Goal: Information Seeking & Learning: Learn about a topic

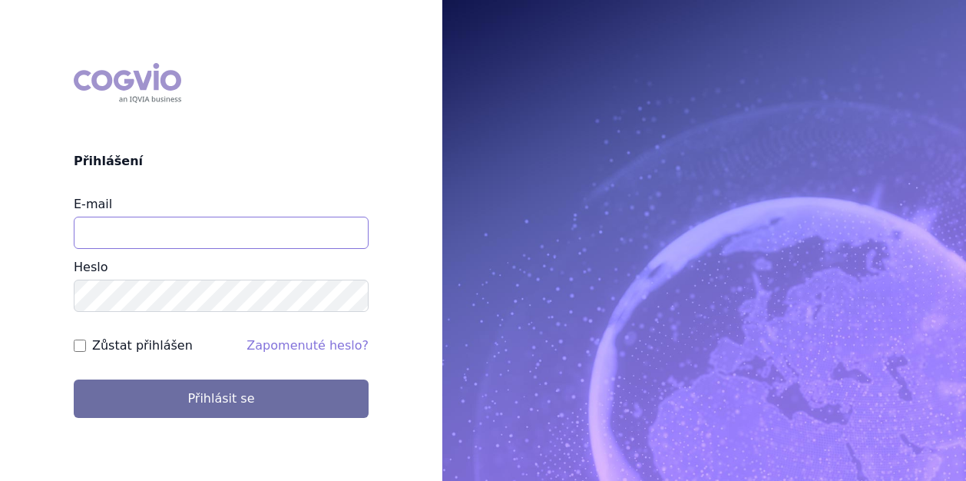
click at [142, 233] on input "E-mail" at bounding box center [221, 233] width 295 height 32
type input "[PERSON_NAME][EMAIL_ADDRESS][DOMAIN_NAME]"
click at [74, 379] on button "Přihlásit se" at bounding box center [221, 398] width 295 height 38
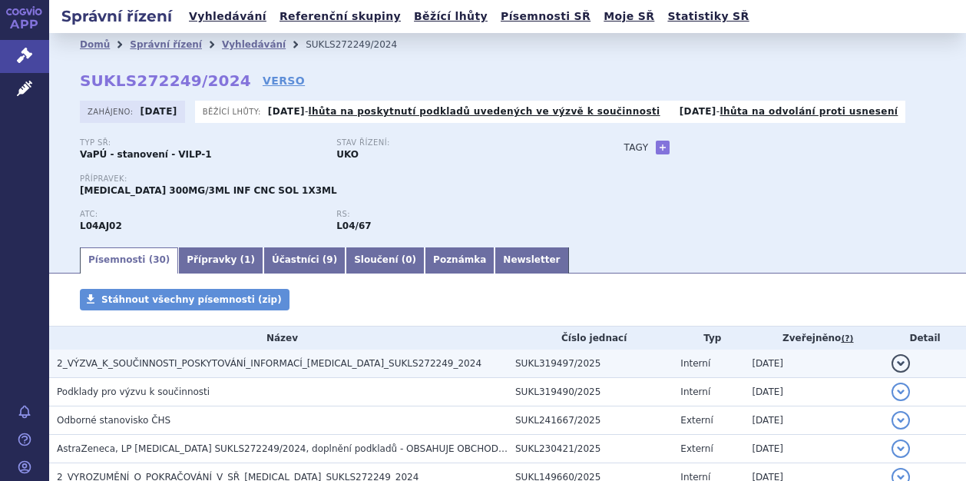
click at [218, 362] on span "2_VÝZVA_K_SOUČINNOSTI_POSKYTOVÁNÍ_INFORMACÍ_ULTOMIRIS_SUKLS272249_2024" at bounding box center [269, 363] width 425 height 11
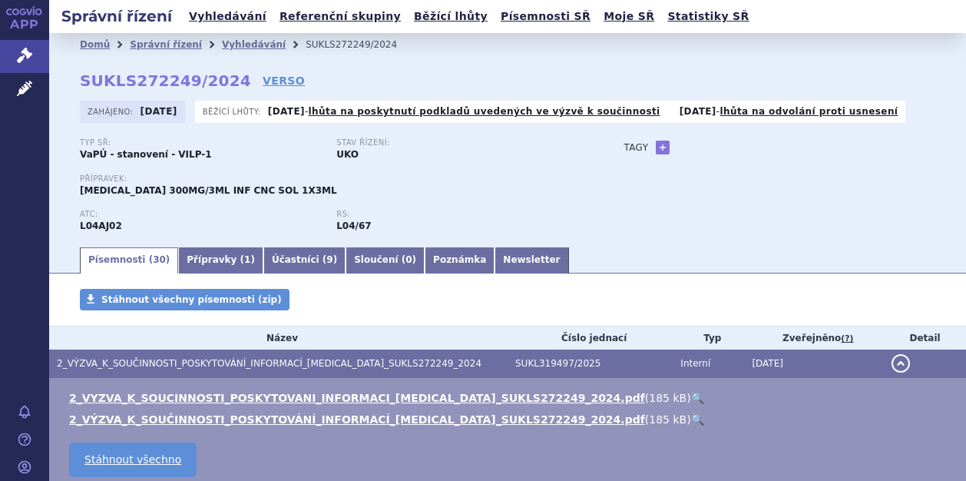
click at [691, 399] on link "🔍" at bounding box center [697, 398] width 13 height 12
click at [495, 258] on link "Newsletter" at bounding box center [532, 260] width 74 height 26
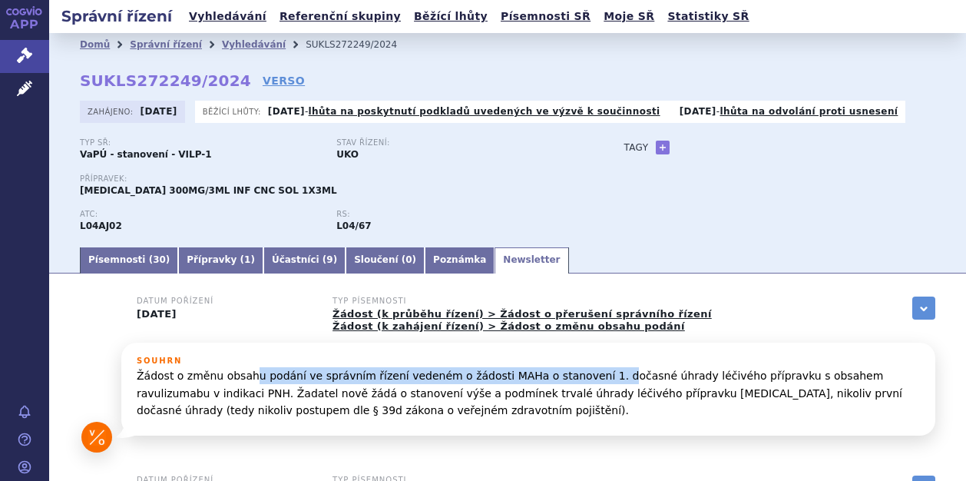
drag, startPoint x: 245, startPoint y: 372, endPoint x: 577, endPoint y: 385, distance: 332.0
click at [577, 385] on p "Žádost o změnu obsahu podání ve správním řízení vedeném o žádosti MAHa o stanov…" at bounding box center [528, 392] width 783 height 51
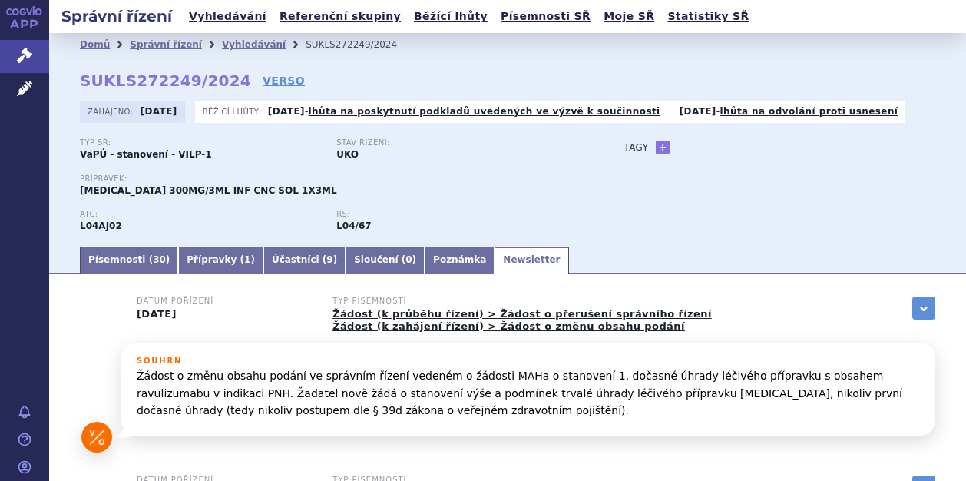
drag, startPoint x: 577, startPoint y: 385, endPoint x: 528, endPoint y: 401, distance: 51.0
click at [528, 401] on p "Žádost o změnu obsahu podání ve správním řízení vedeném o žádosti MAHa o stanov…" at bounding box center [528, 392] width 783 height 51
click at [139, 254] on link "Písemnosti ( 30 )" at bounding box center [129, 260] width 98 height 26
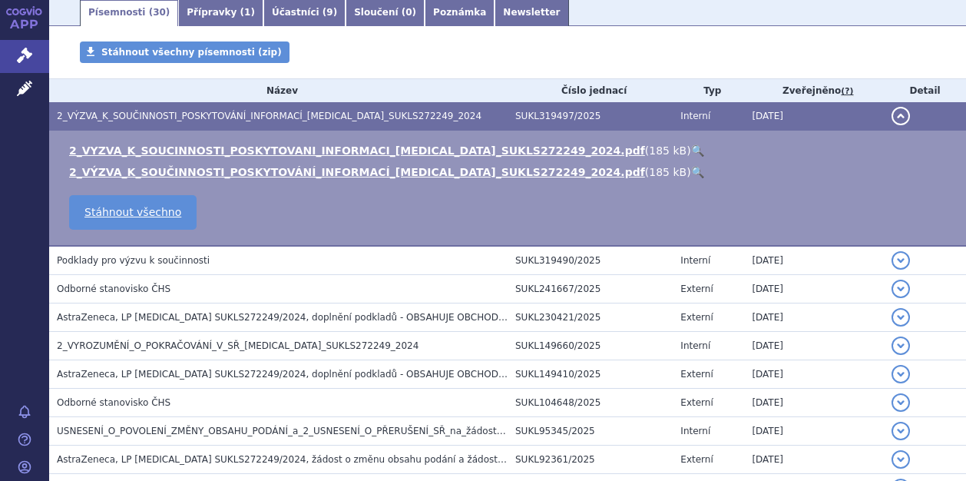
scroll to position [269, 0]
